Goal: Book appointment/travel/reservation

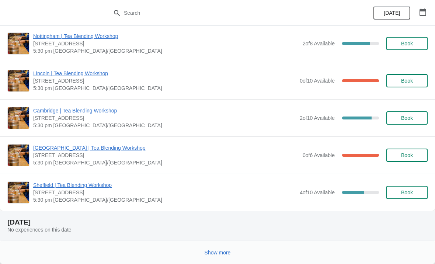
scroll to position [767, 0]
click at [248, 252] on div "Show more" at bounding box center [214, 250] width 426 height 14
click at [214, 256] on button "Show more" at bounding box center [218, 252] width 32 height 13
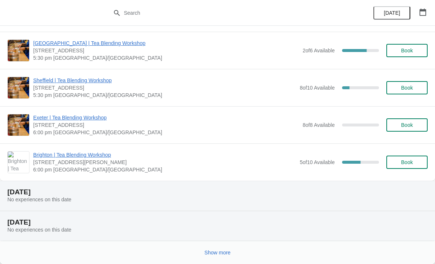
scroll to position [2579, 0]
click at [205, 252] on span "Show more" at bounding box center [218, 253] width 26 height 6
click at [228, 142] on div "[GEOGRAPHIC_DATA] | Tea Blending Workshop [STREET_ADDRESS] 6:00 pm [GEOGRAPHIC_…" at bounding box center [217, 124] width 435 height 37
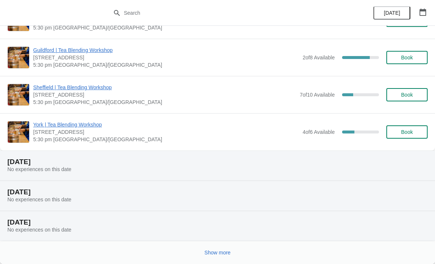
scroll to position [3505, 0]
click at [211, 258] on button "Show more" at bounding box center [218, 252] width 32 height 13
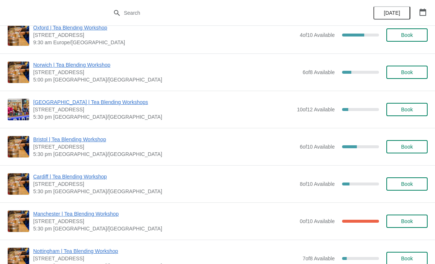
scroll to position [4014, 0]
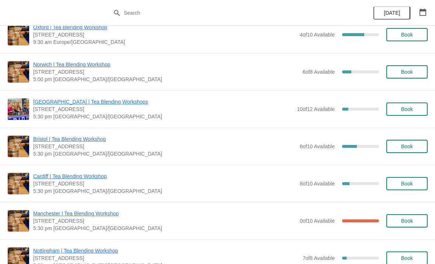
click at [423, 6] on button "button" at bounding box center [422, 12] width 13 height 13
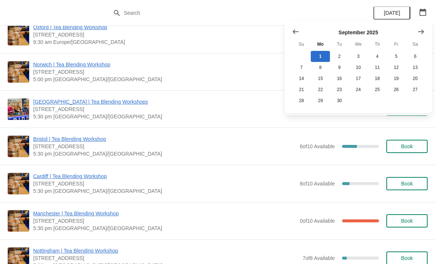
click at [417, 32] on button "Show next month, October 2025" at bounding box center [420, 31] width 13 height 13
click at [376, 101] on button "30" at bounding box center [377, 100] width 19 height 11
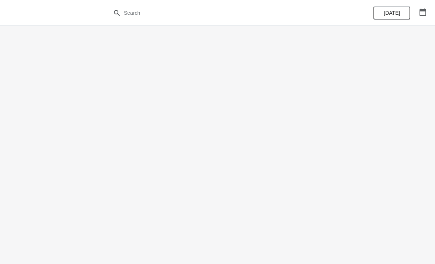
scroll to position [0, 0]
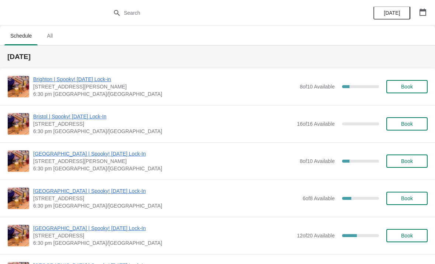
click at [414, 123] on span "Book" at bounding box center [407, 124] width 28 height 6
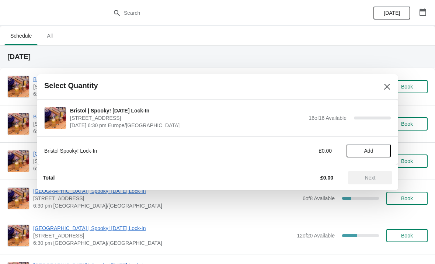
click at [371, 145] on button "Add" at bounding box center [368, 150] width 44 height 13
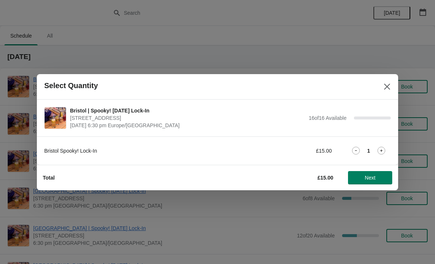
click at [382, 150] on icon at bounding box center [381, 150] width 3 height 3
click at [383, 148] on icon at bounding box center [381, 151] width 8 height 8
click at [370, 175] on span "Next" at bounding box center [370, 178] width 11 height 6
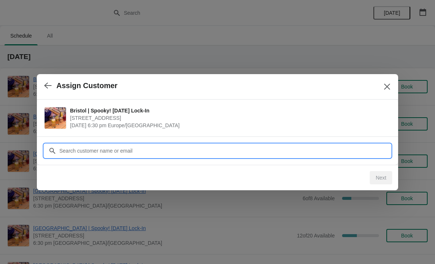
click at [177, 147] on input "Customer" at bounding box center [225, 150] width 332 height 13
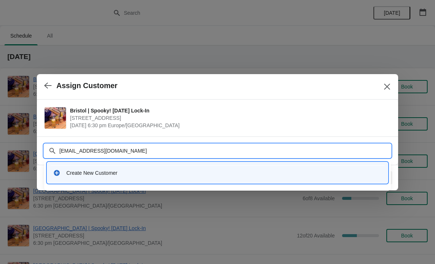
click at [243, 153] on input "[EMAIL_ADDRESS][DOMAIN_NAME]" at bounding box center [225, 150] width 332 height 13
type input "[EMAIL_ADDRESS][DOMAIN_NAME]"
click at [275, 116] on span "[STREET_ADDRESS]" at bounding box center [228, 117] width 317 height 7
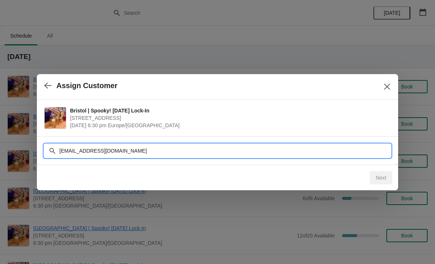
click at [189, 146] on input "[EMAIL_ADDRESS][DOMAIN_NAME]" at bounding box center [225, 150] width 332 height 13
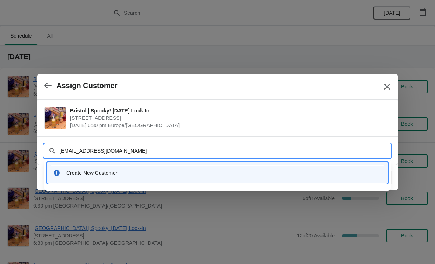
click at [316, 116] on span "[STREET_ADDRESS]" at bounding box center [228, 117] width 317 height 7
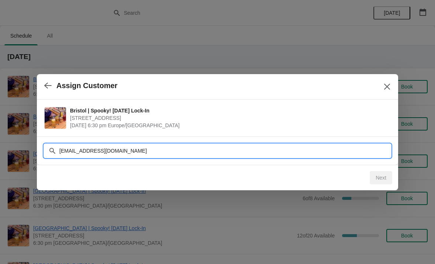
click at [167, 147] on input "[EMAIL_ADDRESS][DOMAIN_NAME]" at bounding box center [225, 150] width 332 height 13
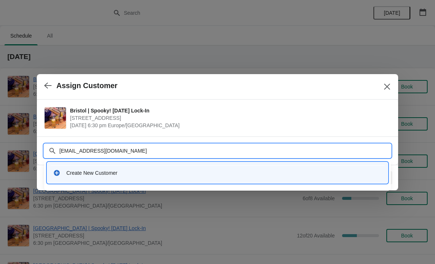
click at [57, 145] on div "[EMAIL_ADDRESS][DOMAIN_NAME]" at bounding box center [217, 150] width 346 height 13
click at [52, 146] on div "[EMAIL_ADDRESS][DOMAIN_NAME]" at bounding box center [217, 150] width 346 height 13
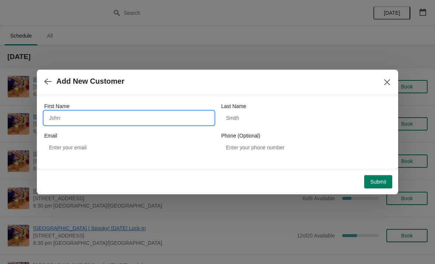
click at [151, 119] on input "First Name" at bounding box center [129, 117] width 170 height 13
type input "[PERSON_NAME]"
click at [278, 109] on div "Last Name" at bounding box center [306, 105] width 170 height 7
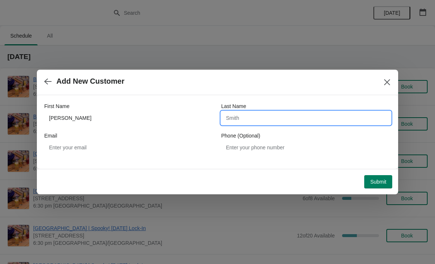
click at [264, 118] on input "Last Name" at bounding box center [306, 117] width 170 height 13
type input "[PERSON_NAME]"
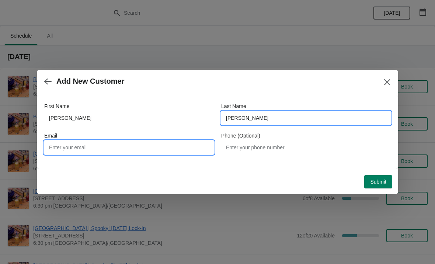
click at [142, 144] on input "Email" at bounding box center [129, 147] width 170 height 13
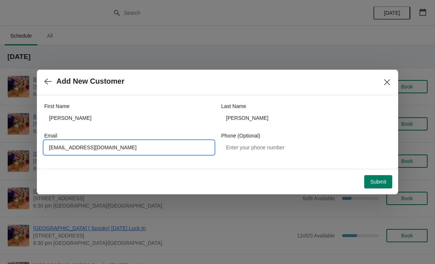
type input "[EMAIL_ADDRESS][DOMAIN_NAME]"
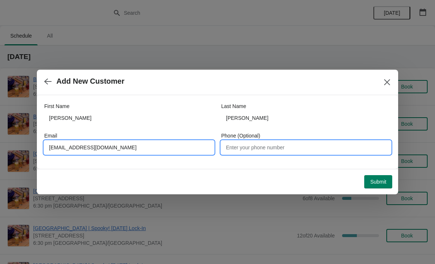
click at [293, 146] on input "Phone (Optional)" at bounding box center [306, 147] width 170 height 13
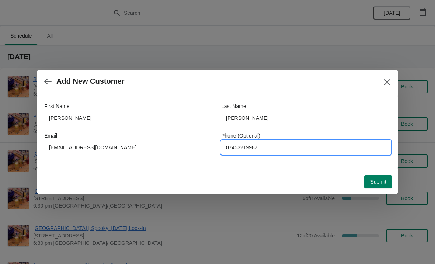
type input "07453219987"
click at [384, 175] on button "Submit" at bounding box center [378, 181] width 28 height 13
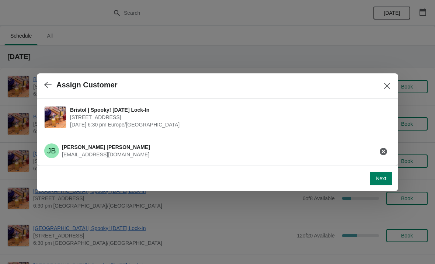
click at [379, 177] on span "Next" at bounding box center [381, 178] width 11 height 6
select select "No"
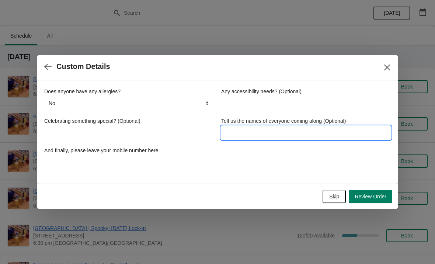
click at [288, 132] on input "Tell us the names of everyone coming along (Optional)" at bounding box center [306, 132] width 170 height 13
type input "[PERSON_NAME], [PERSON_NAME], [PERSON_NAME]"
click at [156, 153] on label "And finally, please leave your mobile number here" at bounding box center [101, 150] width 114 height 7
click at [156, 156] on input "And finally, please leave your mobile number here" at bounding box center [129, 162] width 170 height 13
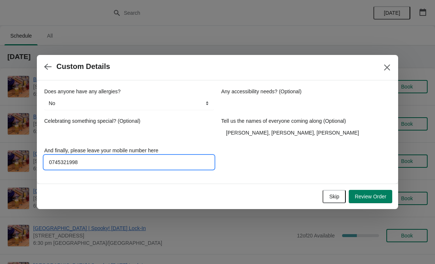
type input "07453219987"
click at [368, 194] on span "Review Order" at bounding box center [371, 197] width 32 height 6
